Goal: Transaction & Acquisition: Obtain resource

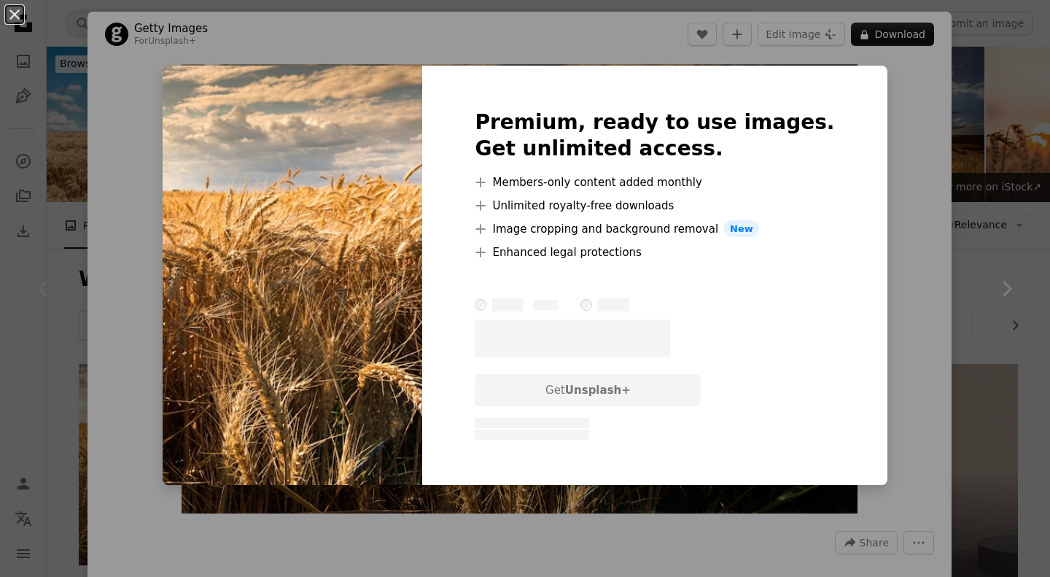
scroll to position [281, 0]
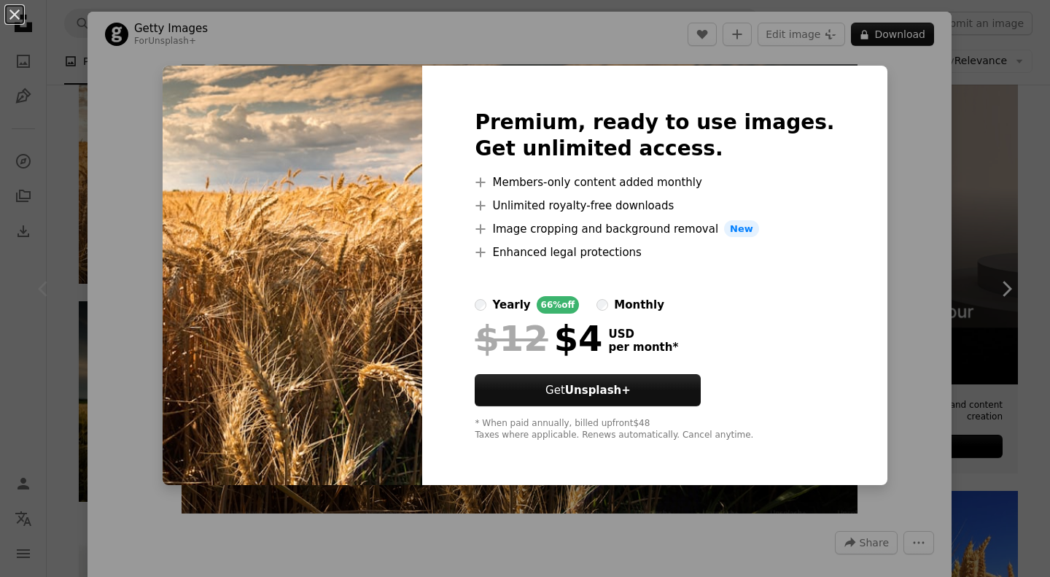
click at [918, 171] on div "An X shape Premium, ready to use images. Get unlimited access. A plus sign Memb…" at bounding box center [525, 288] width 1050 height 577
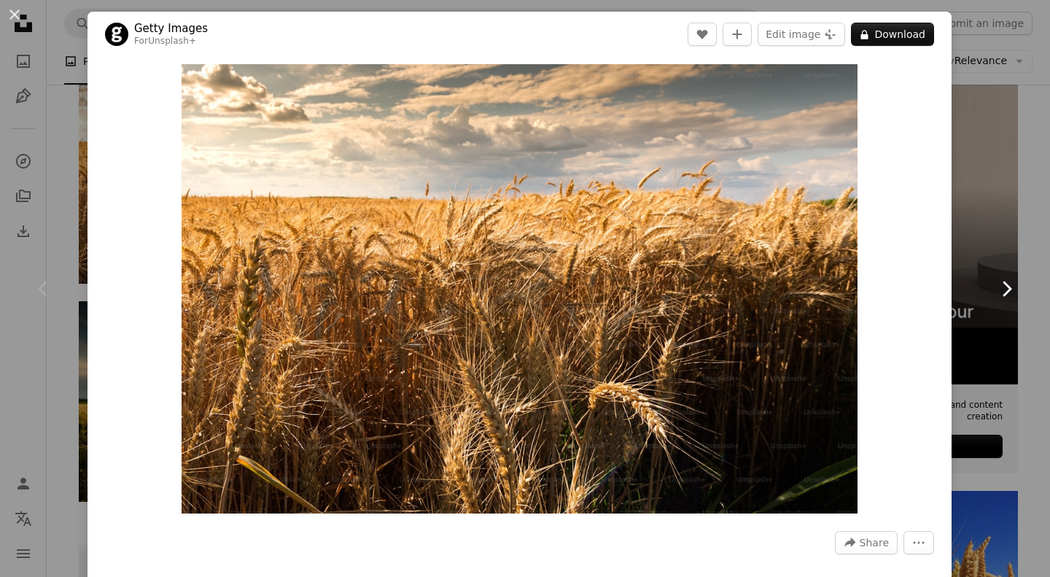
click at [994, 295] on icon "Chevron right" at bounding box center [1005, 288] width 23 height 23
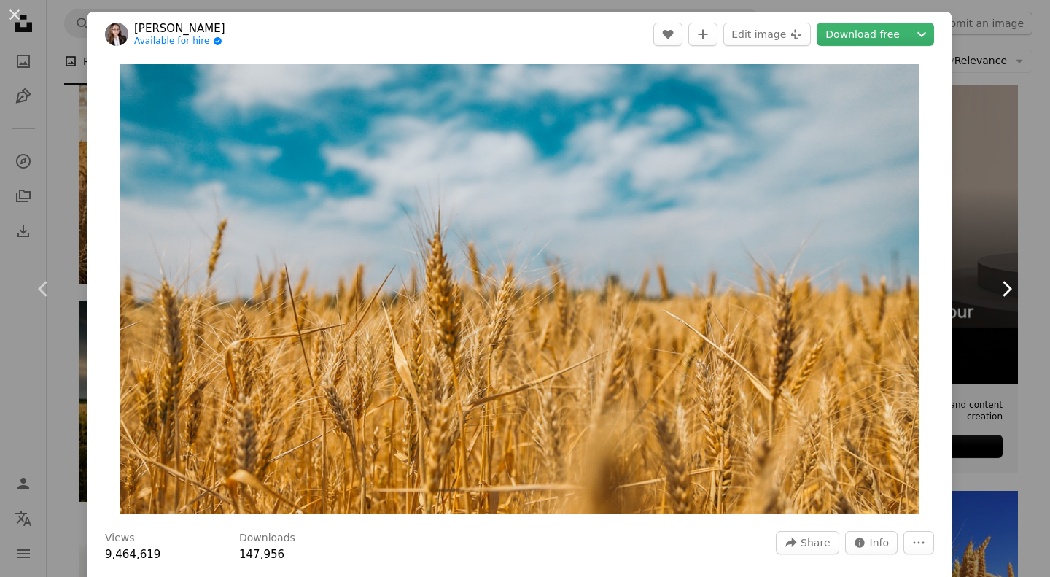
click at [1009, 289] on link "Chevron right" at bounding box center [1005, 289] width 87 height 140
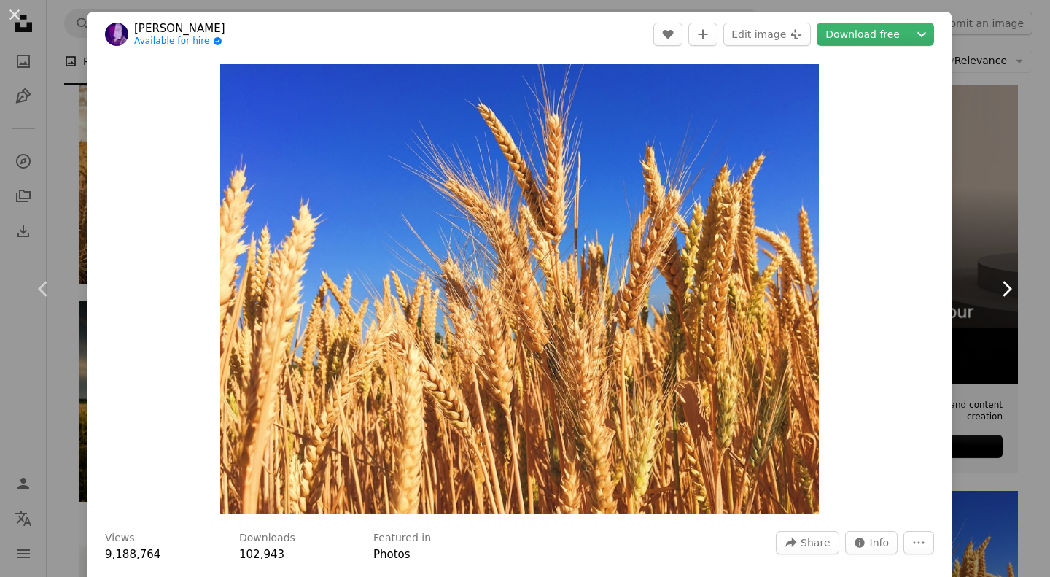
click at [1009, 289] on link "Chevron right" at bounding box center [1005, 289] width 87 height 140
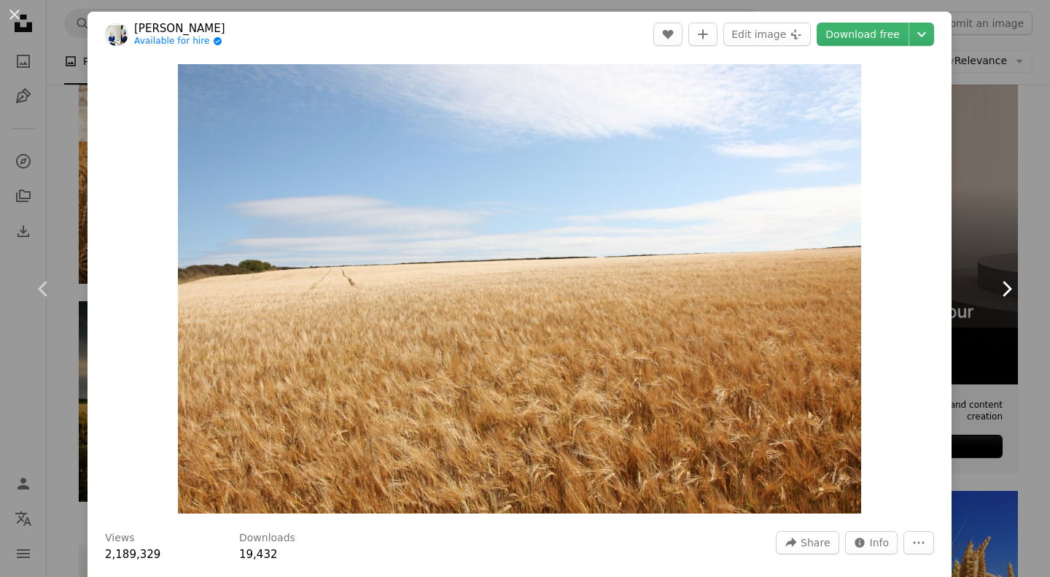
click at [1009, 289] on link "Chevron right" at bounding box center [1005, 289] width 87 height 140
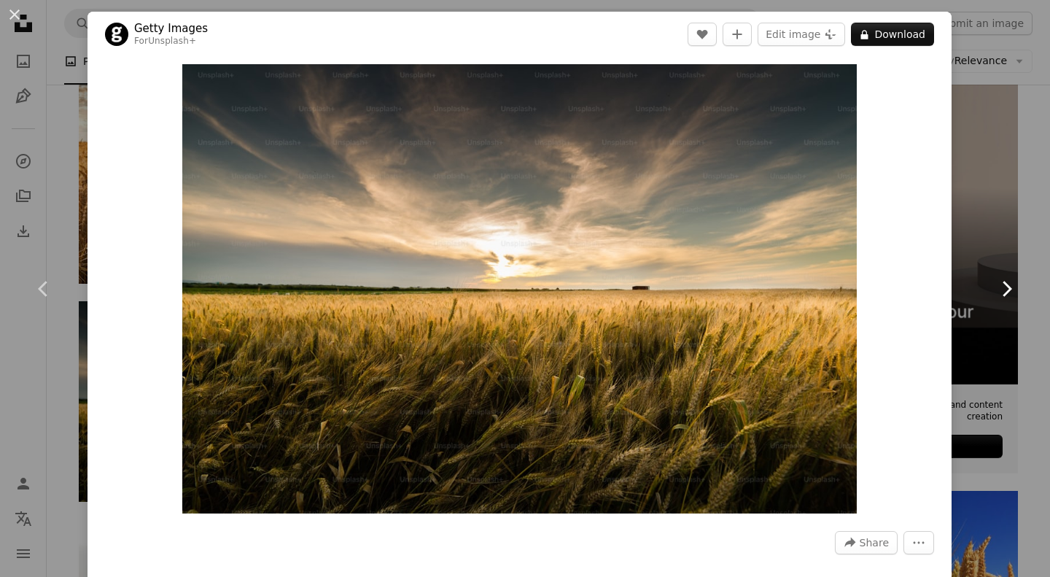
click at [1009, 289] on link "Chevron right" at bounding box center [1005, 289] width 87 height 140
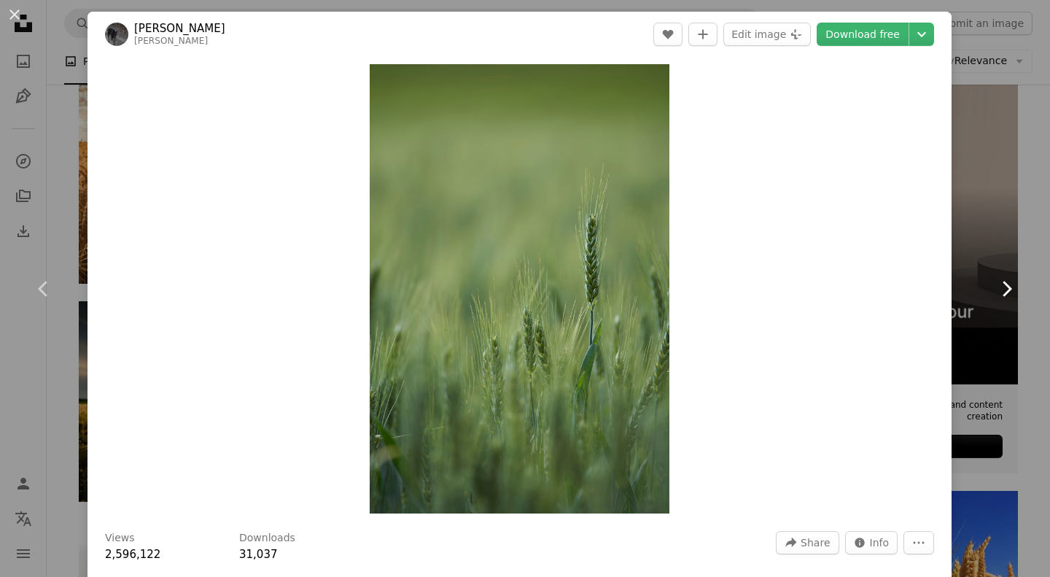
click at [1009, 289] on link "Chevron right" at bounding box center [1005, 289] width 87 height 140
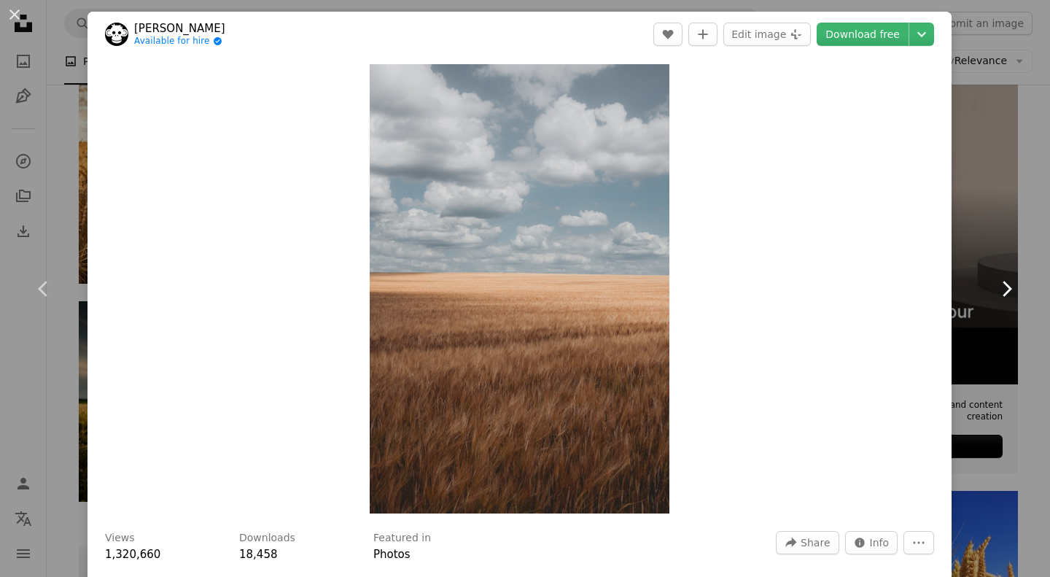
click at [1009, 289] on link "Chevron right" at bounding box center [1005, 289] width 87 height 140
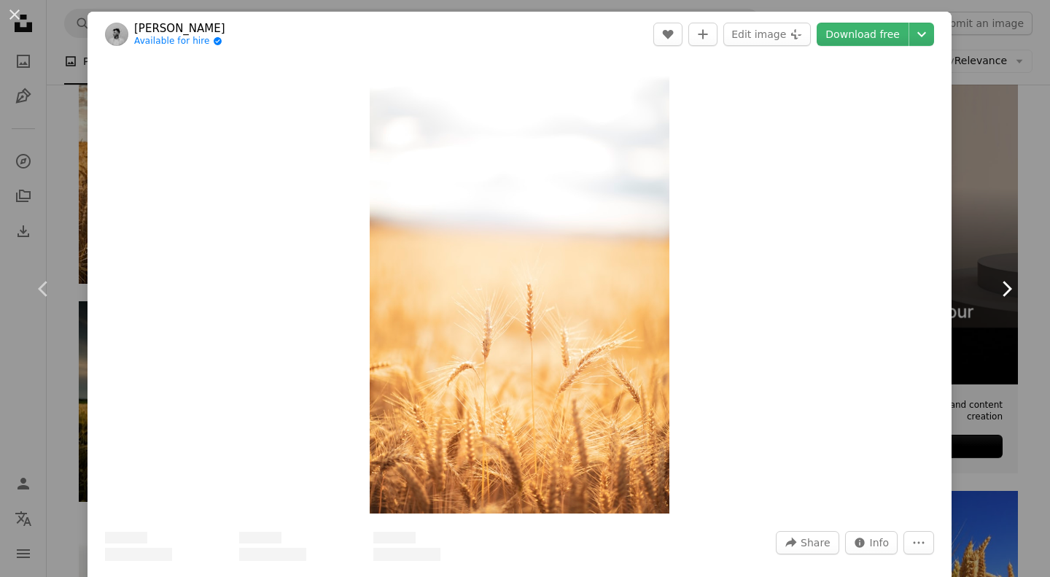
click at [1009, 289] on link "Chevron right" at bounding box center [1005, 289] width 87 height 140
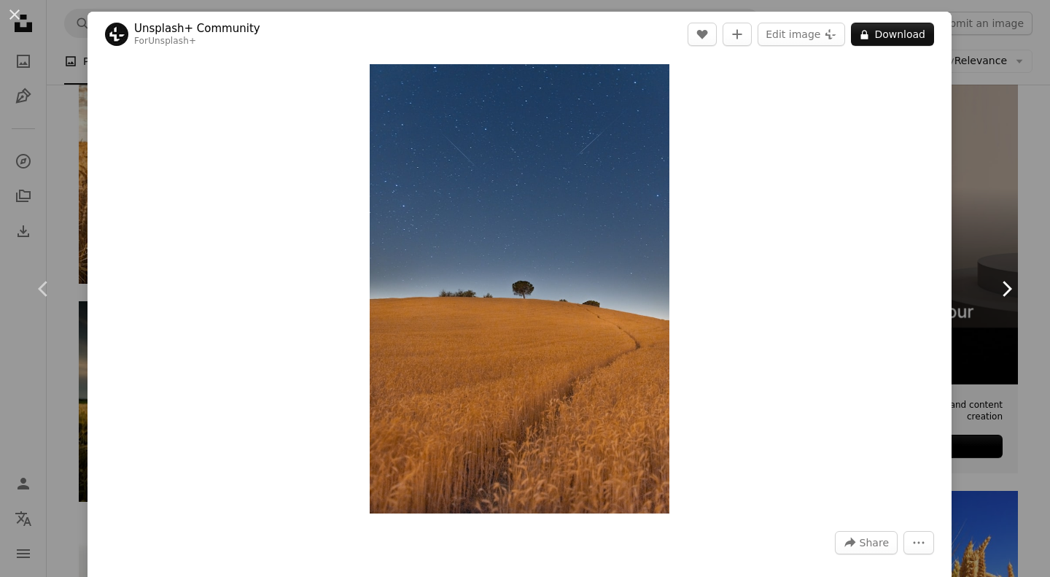
click at [1009, 289] on link "Chevron right" at bounding box center [1005, 289] width 87 height 140
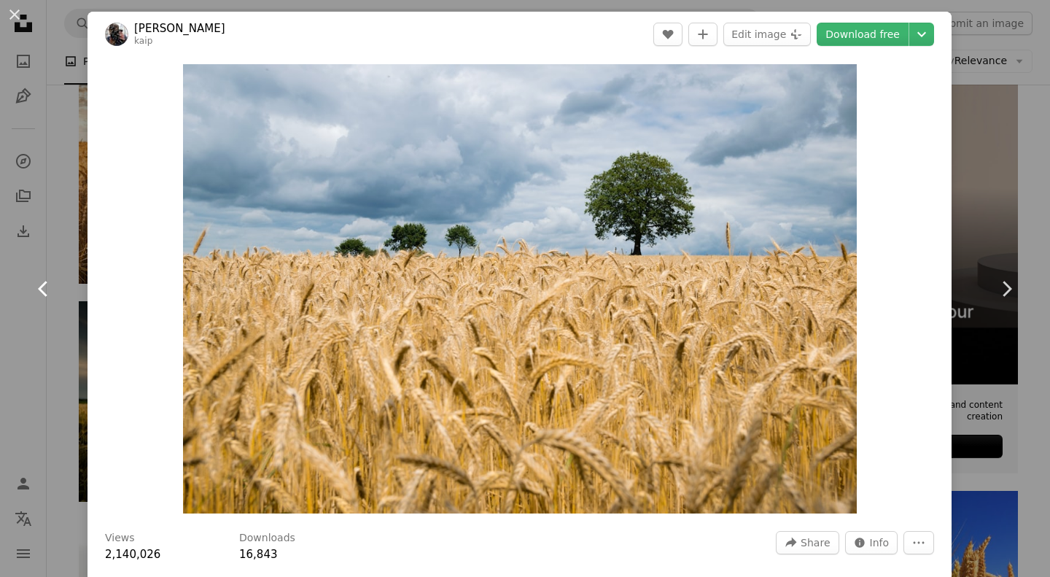
click at [39, 288] on icon at bounding box center [42, 288] width 9 height 15
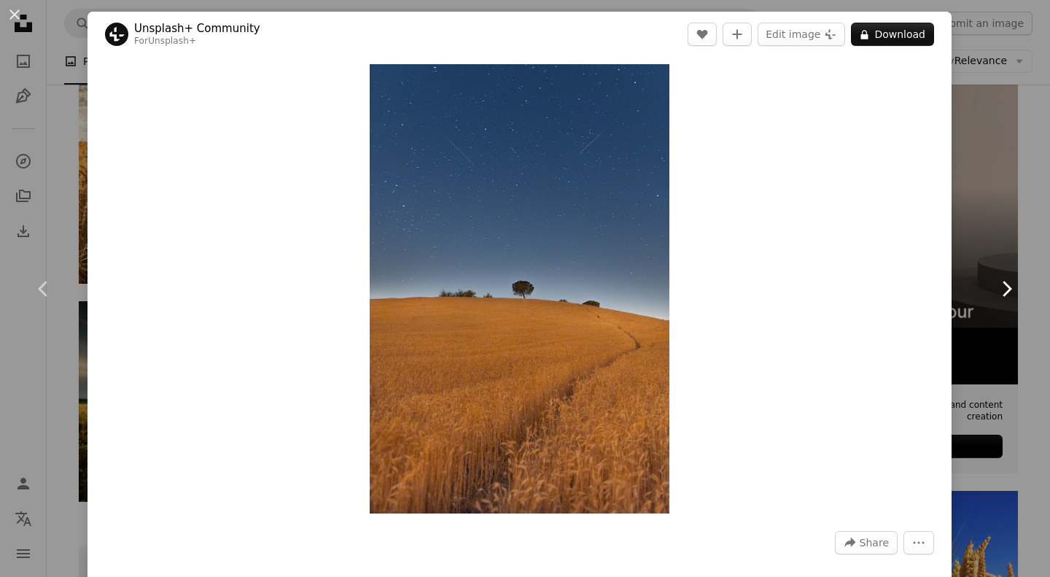
click at [998, 277] on icon "Chevron right" at bounding box center [1005, 288] width 23 height 23
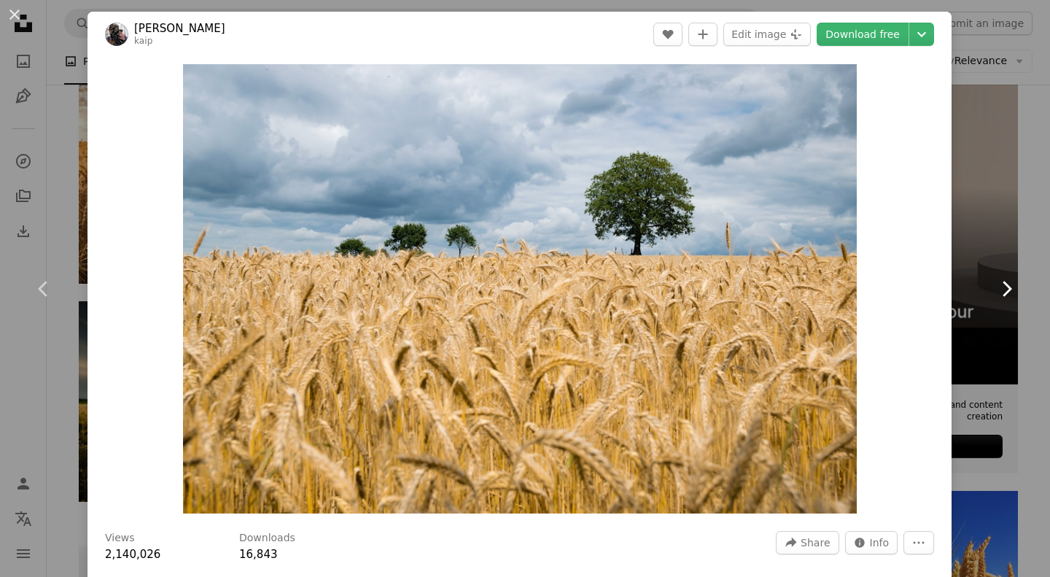
click at [998, 277] on icon "Chevron right" at bounding box center [1005, 288] width 23 height 23
